Goal: Task Accomplishment & Management: Use online tool/utility

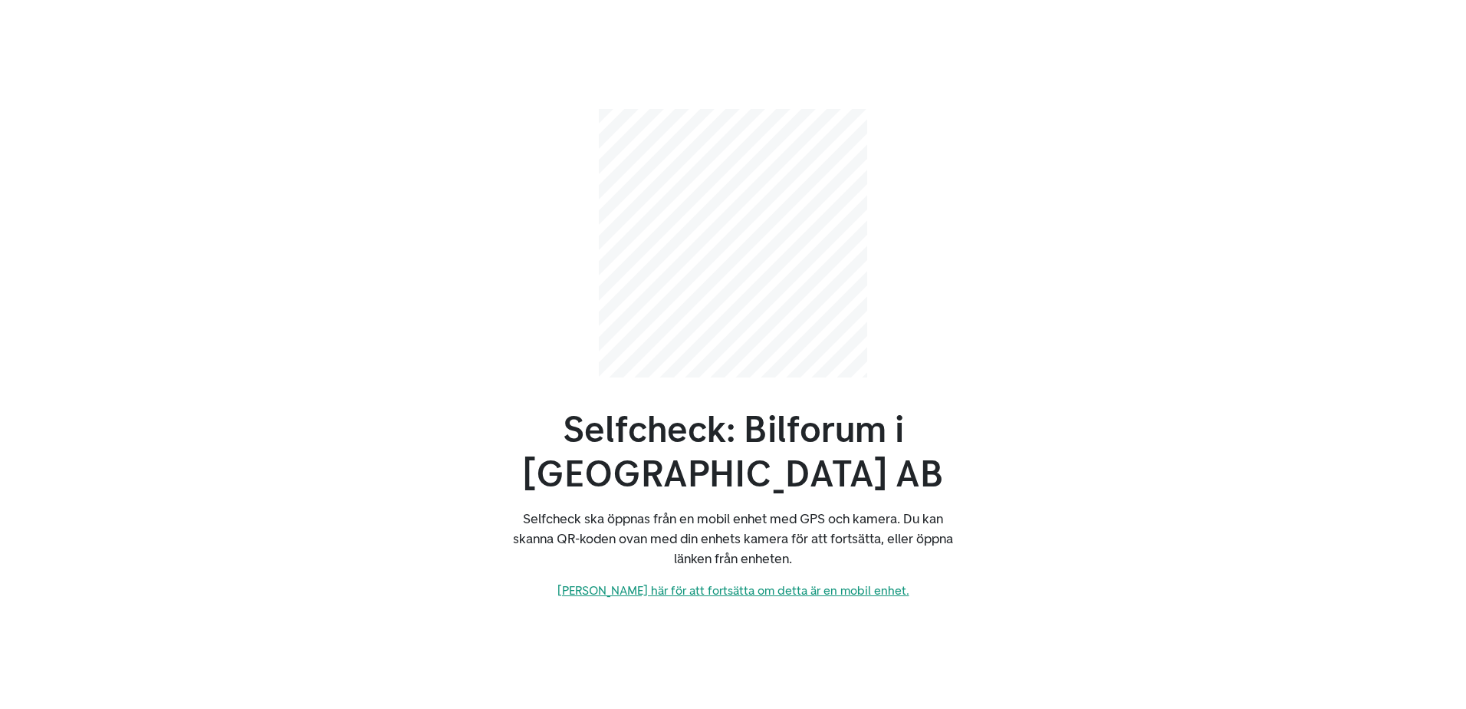
click at [765, 589] on link "[PERSON_NAME] här för att fortsätta om detta är en mobil enhet." at bounding box center [734, 590] width 352 height 15
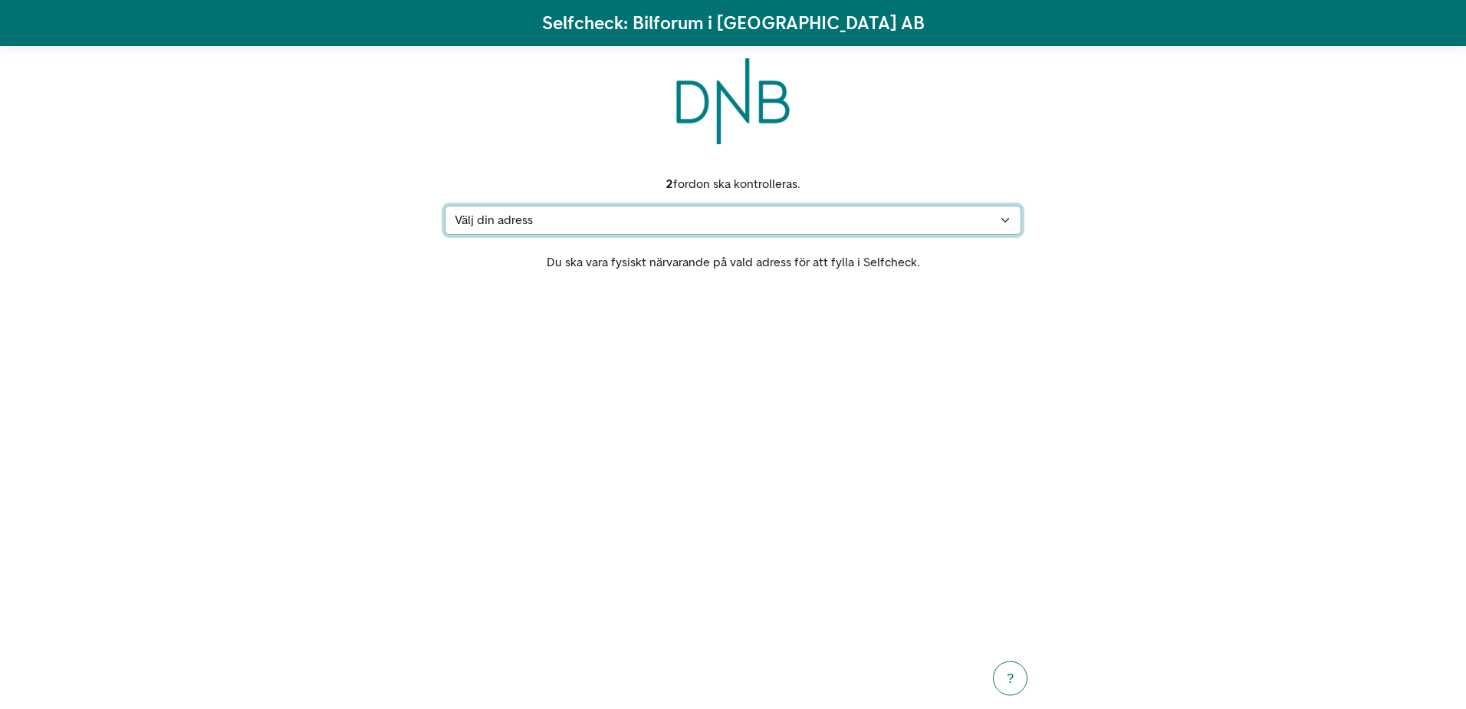
click at [1007, 206] on select "Välj din adress Florettgatan 7, 25023 Helsingborg Min adress saknas" at bounding box center [733, 220] width 577 height 29
select select "3950"
click at [445, 206] on select "Välj din adress Florettgatan 7, 25023 Helsingborg Min adress saknas" at bounding box center [733, 220] width 577 height 29
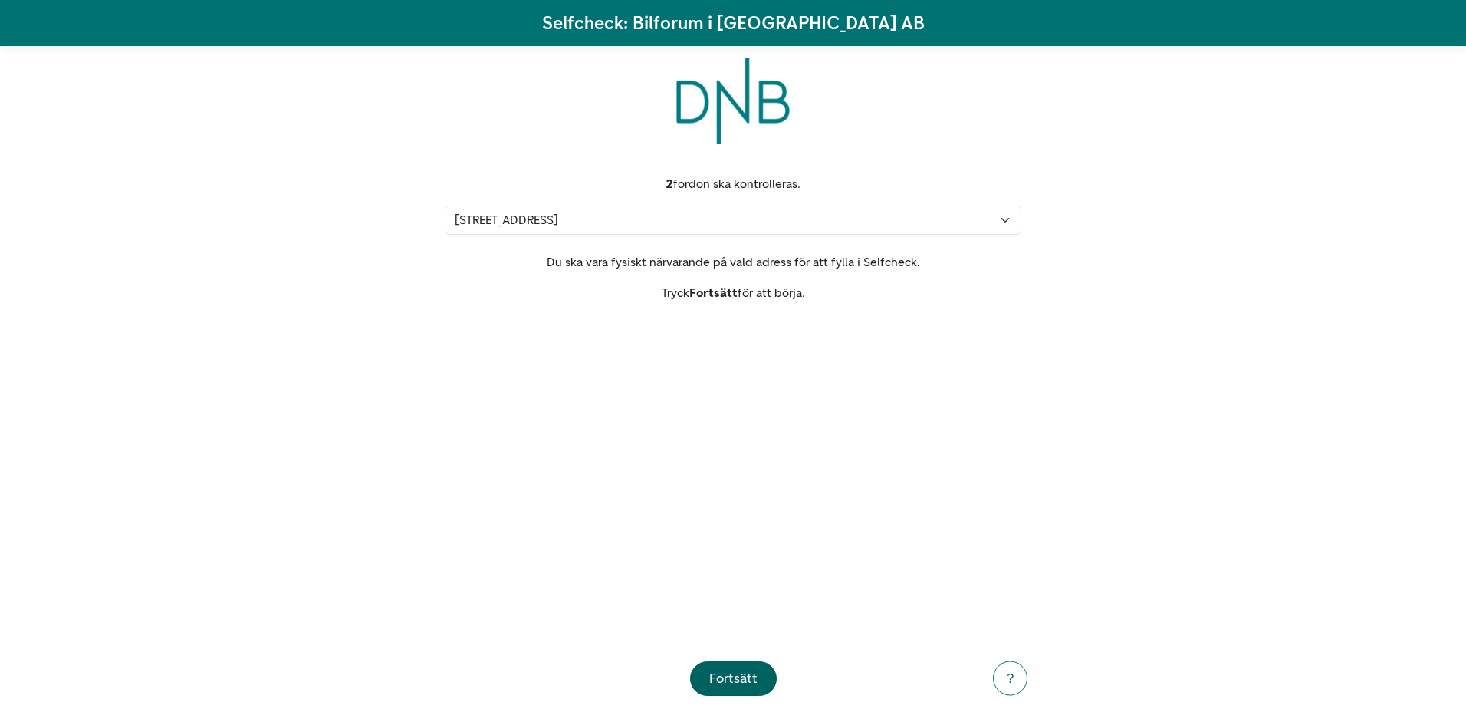
click at [730, 683] on div "Fortsätt" at bounding box center [733, 678] width 48 height 21
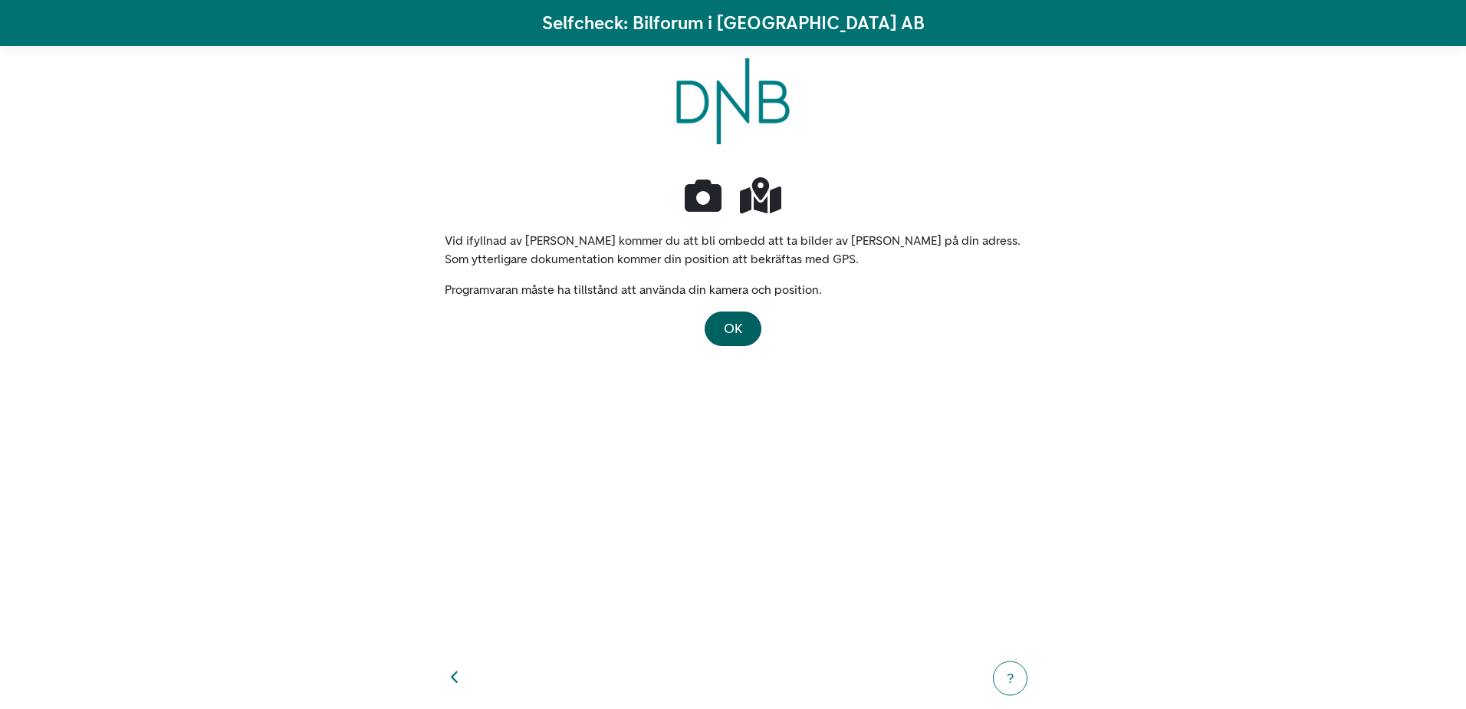
click at [732, 320] on span "OK" at bounding box center [733, 328] width 18 height 17
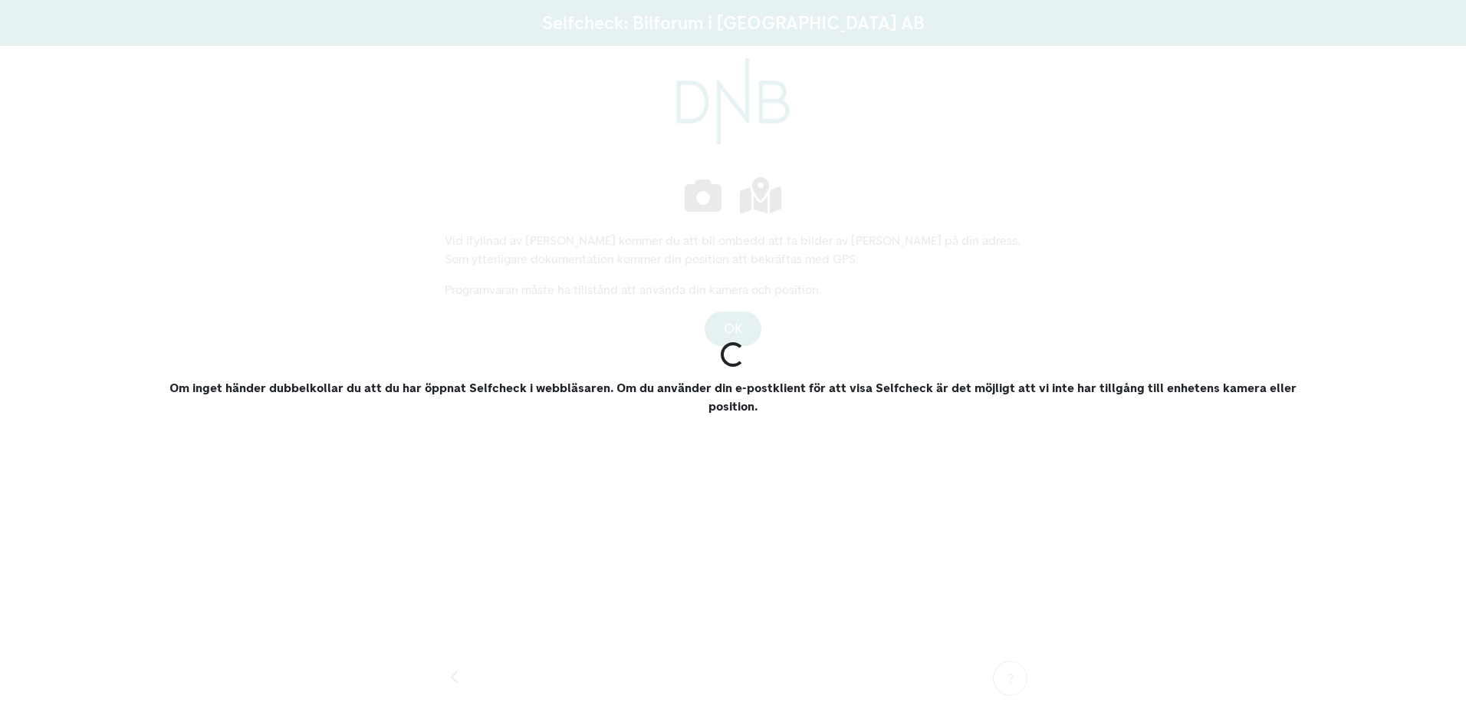
click at [899, 495] on div "Om inget händer dubbelkollar du att du har öppnat Selfcheck i webbläsaren. Om d…" at bounding box center [733, 354] width 1466 height 709
